Goal: Ask a question

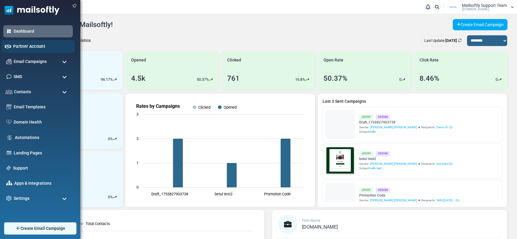
click at [14, 45] on link "Partner Account" at bounding box center [42, 46] width 58 height 7
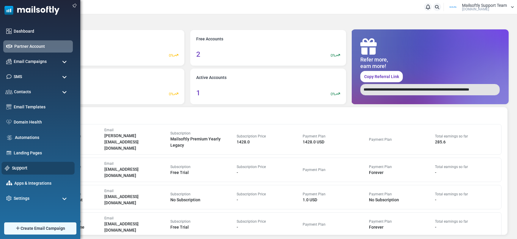
click at [19, 168] on link "Support" at bounding box center [41, 168] width 59 height 7
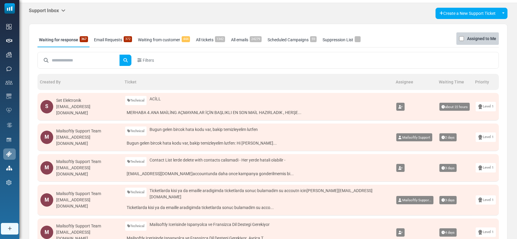
scroll to position [16, 0]
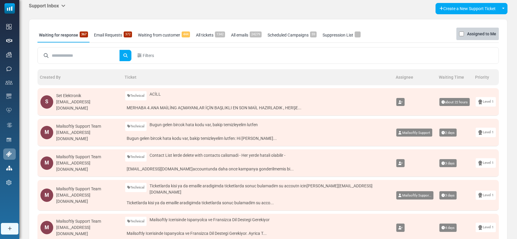
click at [76, 129] on div "Mailsoftly Support Team" at bounding box center [87, 126] width 63 height 6
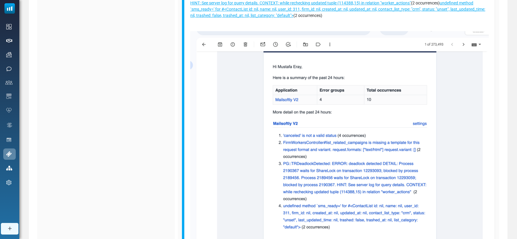
scroll to position [74, 0]
